Goal: Task Accomplishment & Management: Manage account settings

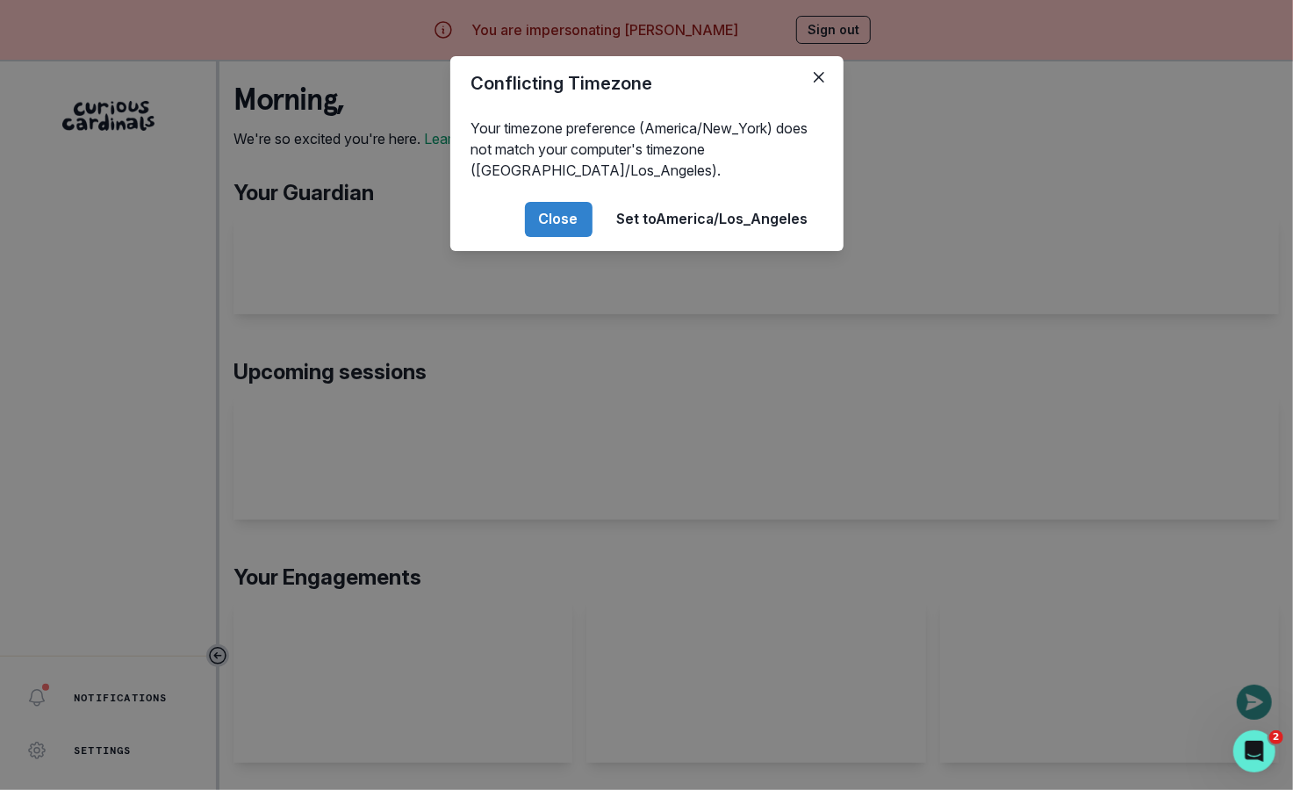
click at [420, 340] on div "Conflicting Timezone Your timezone preference (America/New_York) does not match…" at bounding box center [646, 395] width 1293 height 790
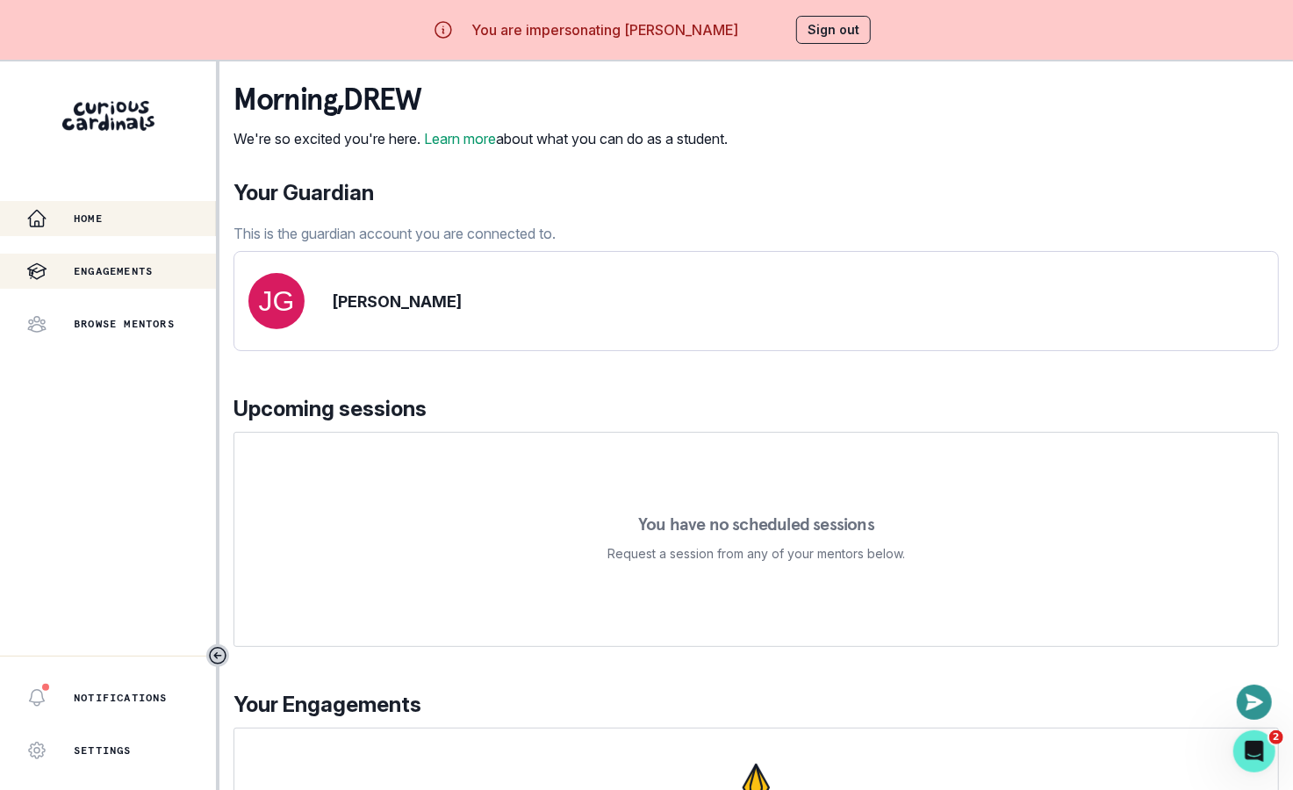
click at [159, 269] on div "Engagements" at bounding box center [121, 271] width 190 height 21
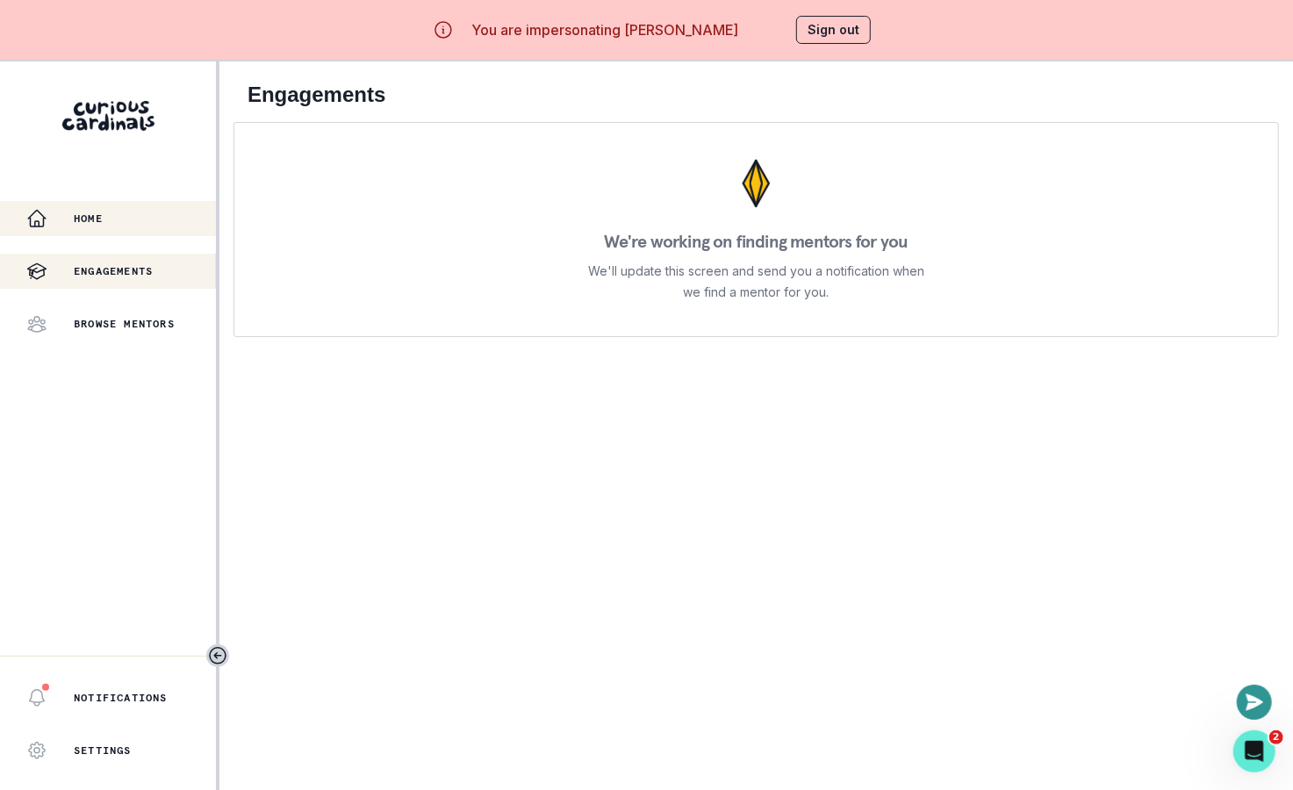
click at [125, 227] on div "Home" at bounding box center [121, 218] width 190 height 21
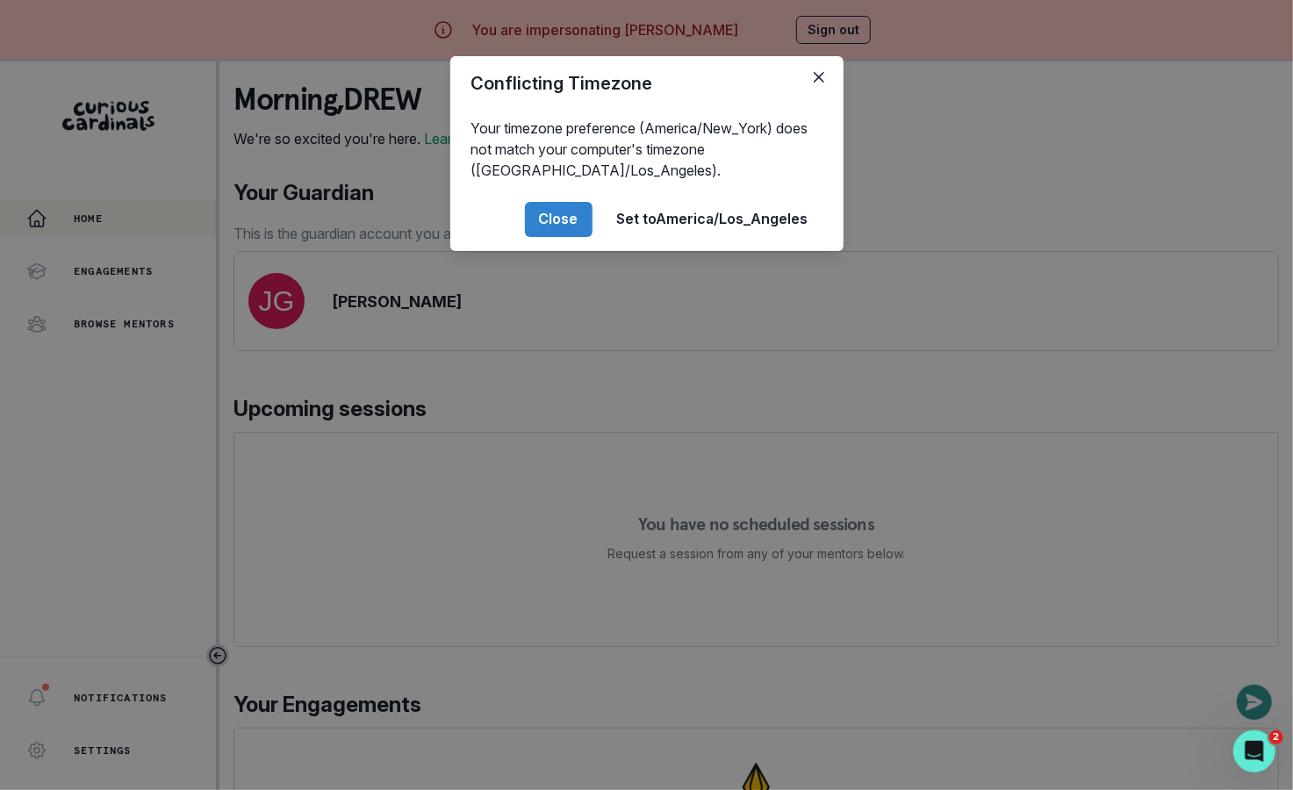
click at [504, 508] on div "Conflicting Timezone Your timezone preference (America/New_York) does not match…" at bounding box center [646, 395] width 1293 height 790
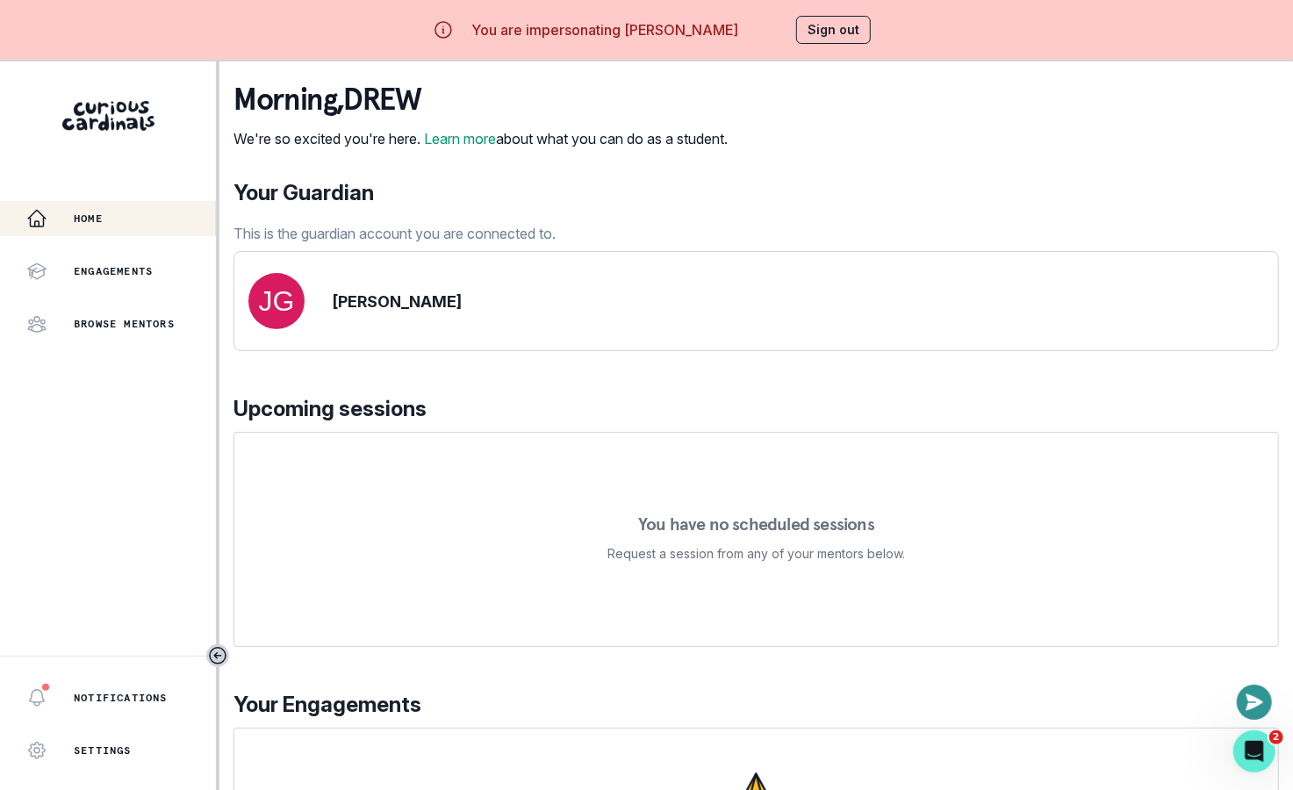
scroll to position [133, 0]
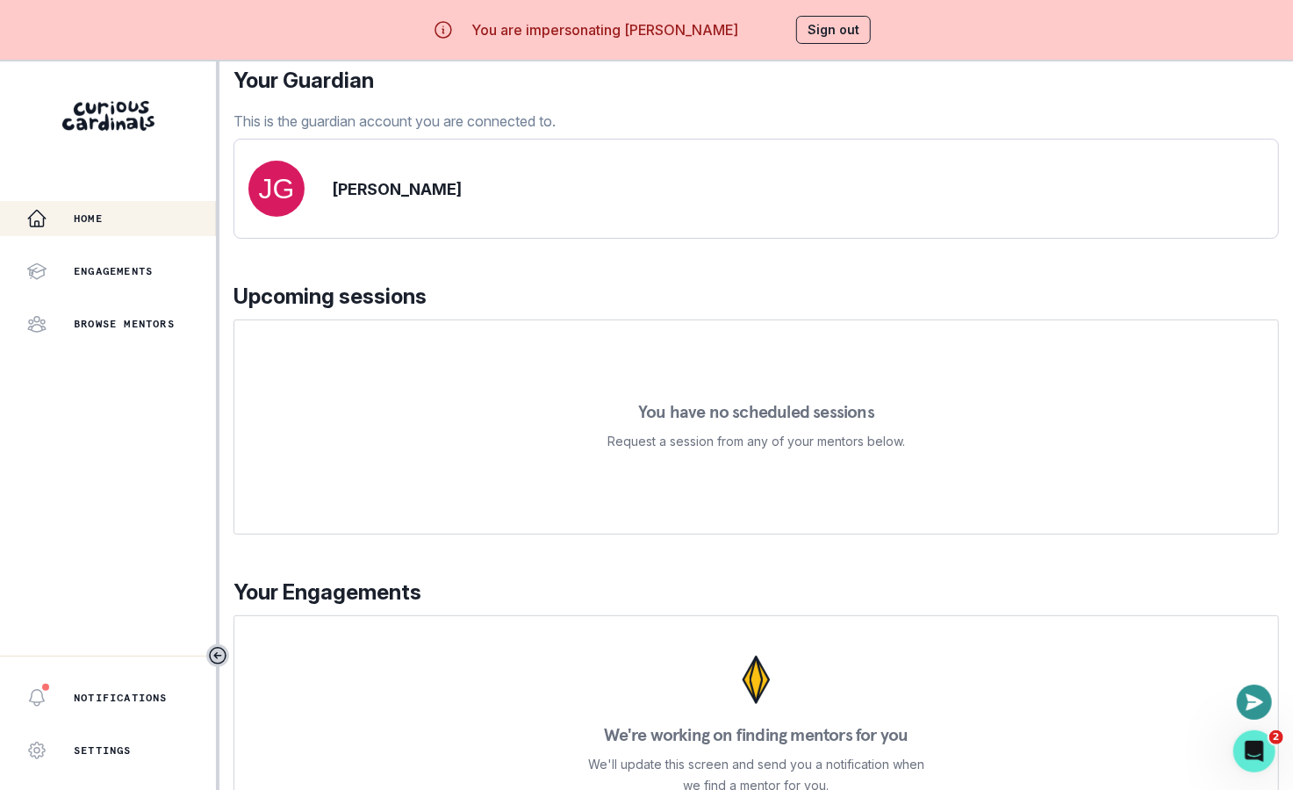
click at [844, 39] on button "Sign out" at bounding box center [833, 30] width 75 height 28
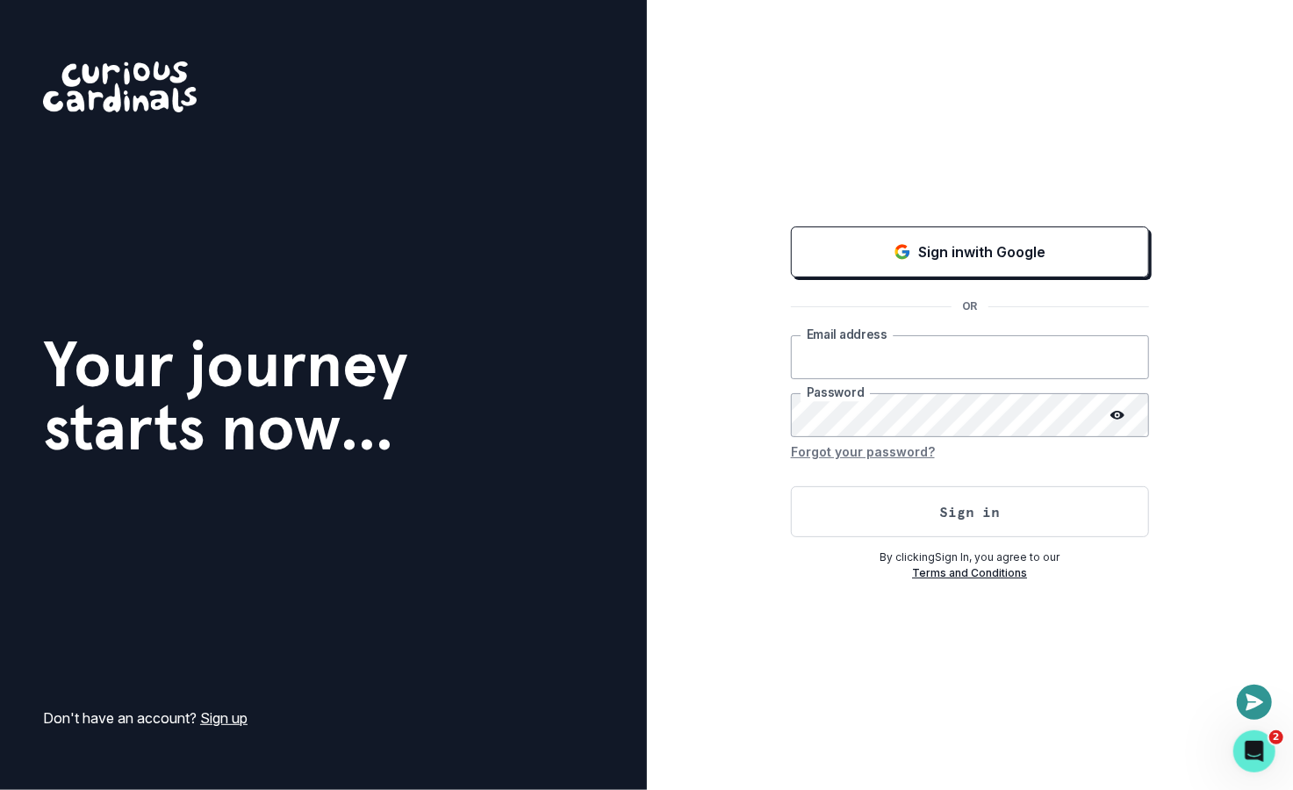
type input "[EMAIL_ADDRESS][DOMAIN_NAME]"
click at [881, 534] on button "Sign in" at bounding box center [970, 511] width 358 height 51
